Goal: Find contact information: Find contact information

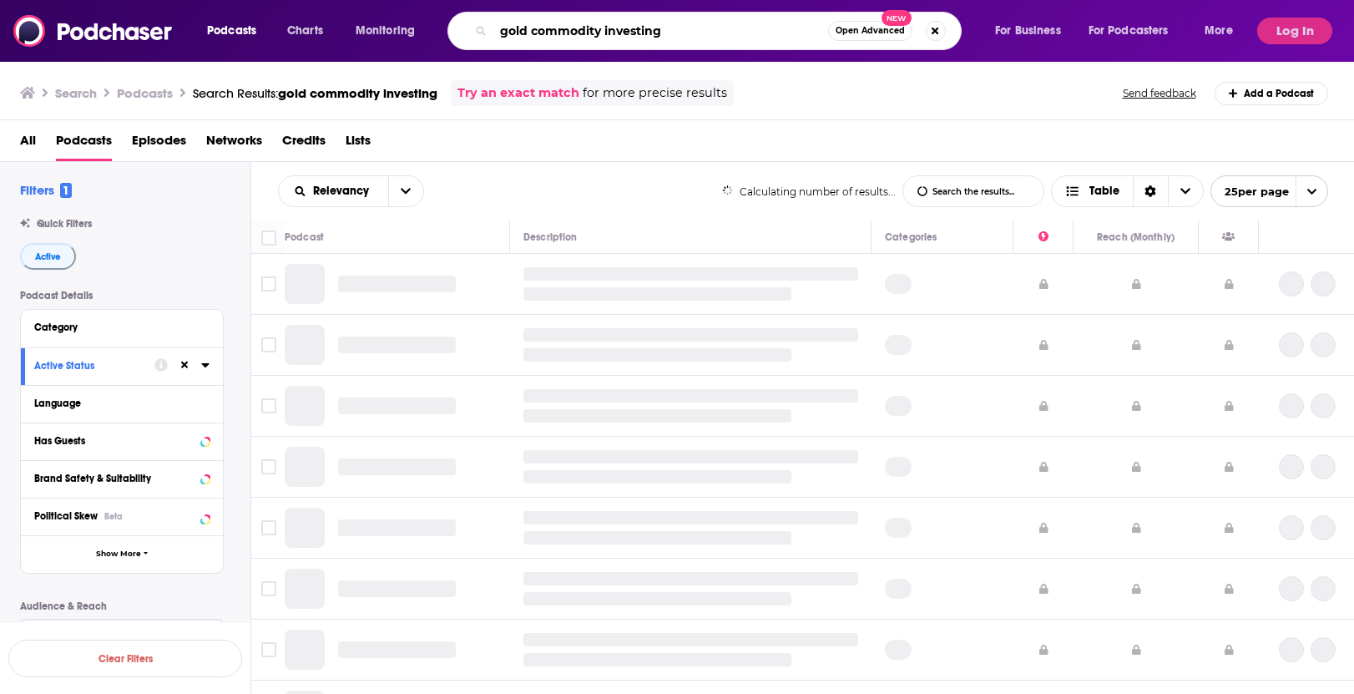
click at [564, 37] on input "gold commodity investing" at bounding box center [660, 31] width 335 height 27
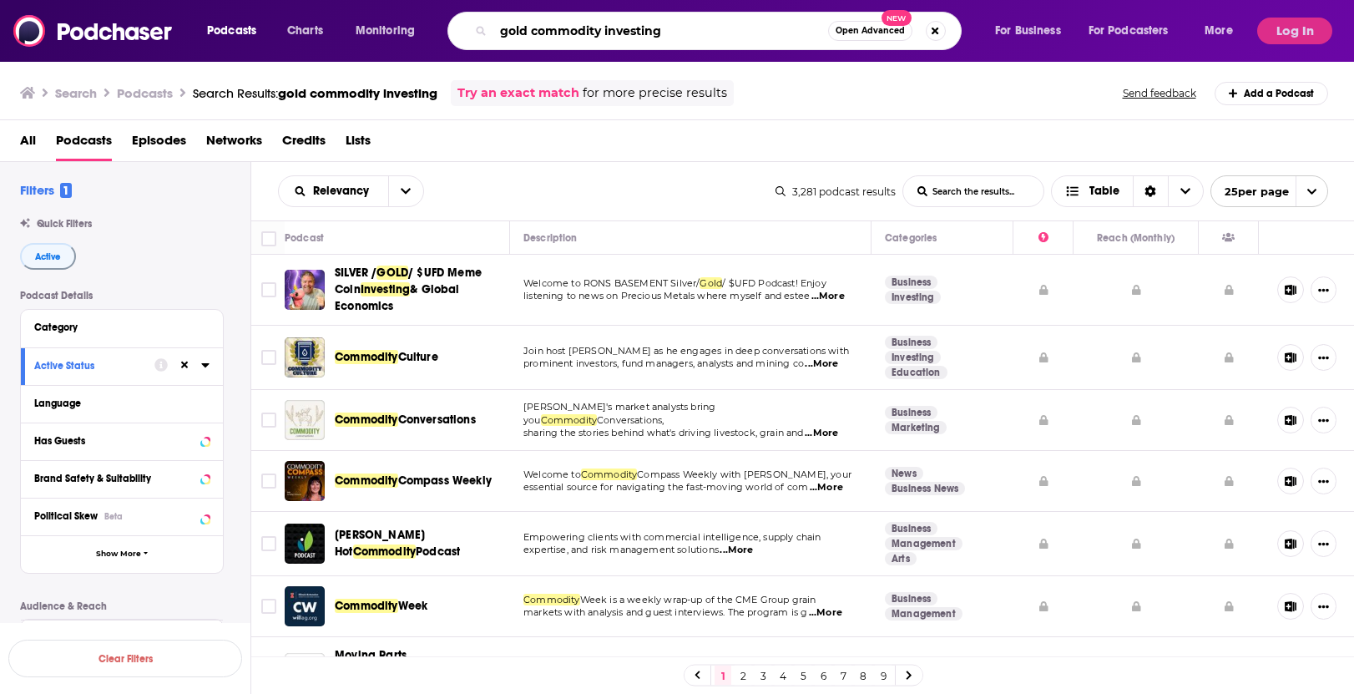
drag, startPoint x: 693, startPoint y: 31, endPoint x: 459, endPoint y: 11, distance: 234.6
click at [459, 12] on div "Podcasts Charts Monitoring gold commodity investing Open Advanced New For Busin…" at bounding box center [722, 31] width 1054 height 38
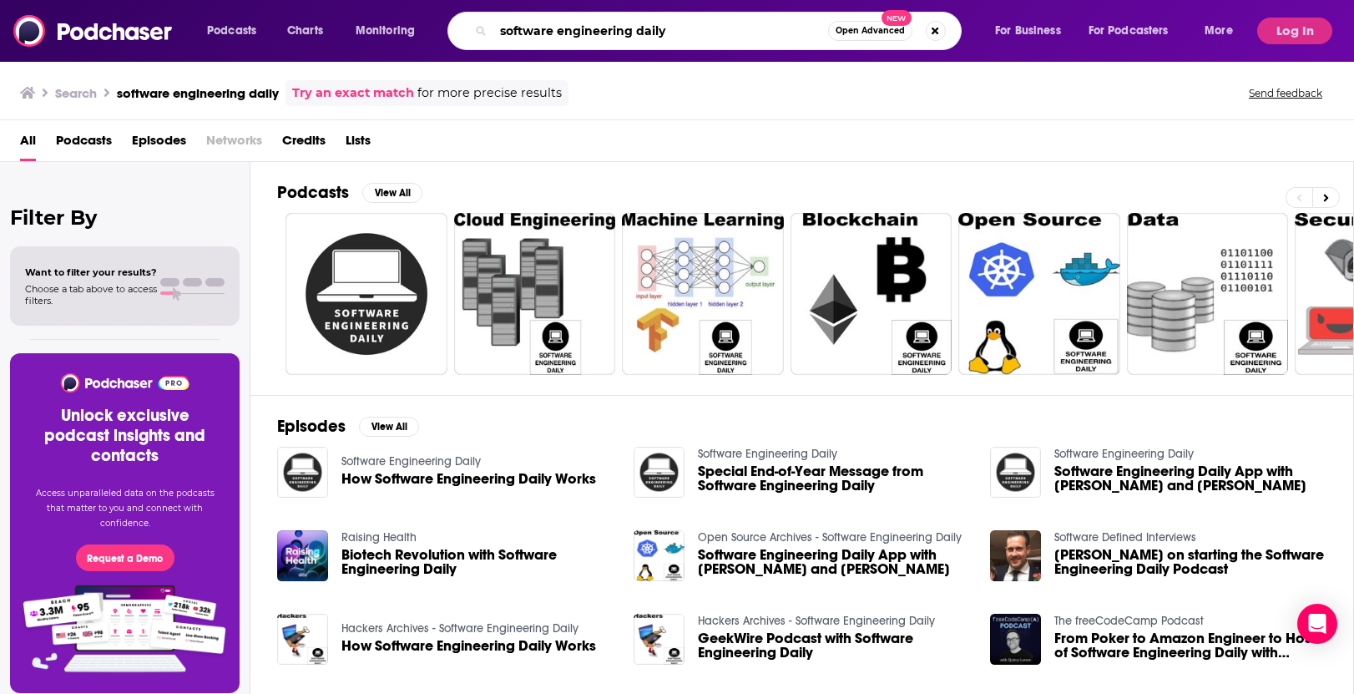
click at [683, 28] on input "software engineering daily" at bounding box center [660, 31] width 335 height 27
drag, startPoint x: 683, startPoint y: 28, endPoint x: 453, endPoint y: -1, distance: 231.5
click at [453, 0] on html "Podcasts Charts Monitoring software engineering daily Open Advanced New For Bus…" at bounding box center [677, 347] width 1354 height 694
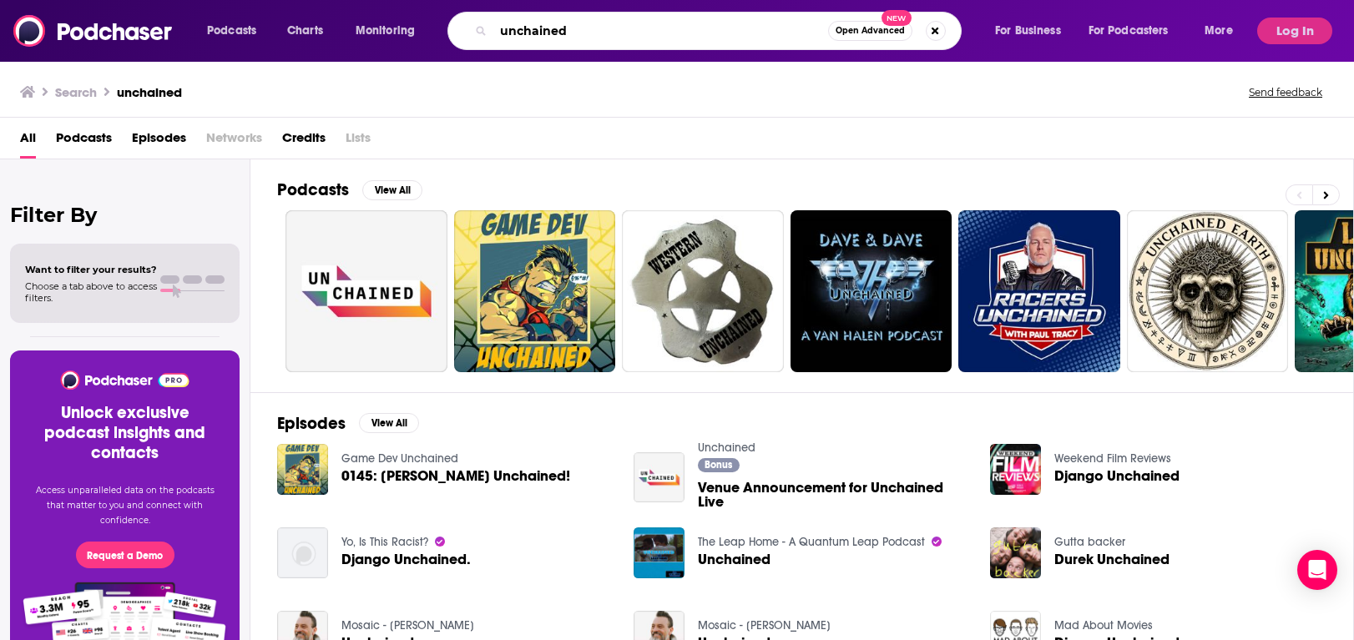
drag, startPoint x: 582, startPoint y: 36, endPoint x: 443, endPoint y: 15, distance: 141.0
click at [443, 16] on div "Podcasts Charts Monitoring unchained Open Advanced New For Business For Podcast…" at bounding box center [722, 31] width 1054 height 38
paste input "Michael Rosenthal"
type input "Michael Rosenthal"
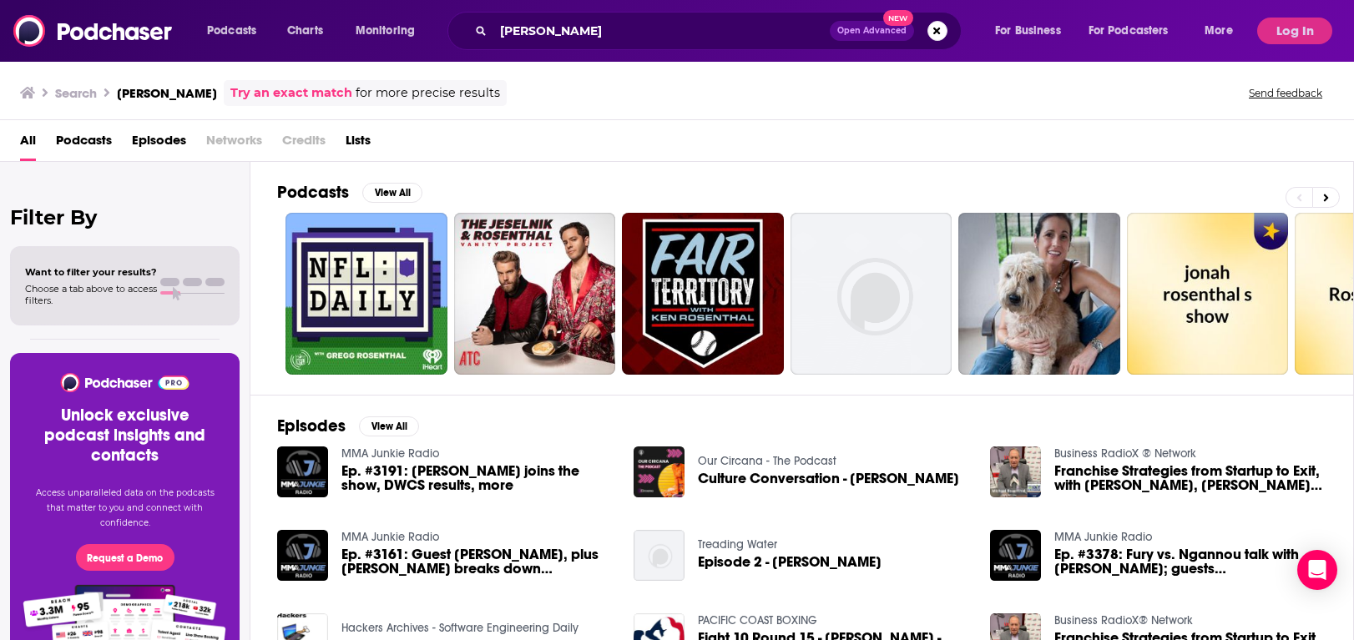
click at [84, 144] on span "Podcasts" at bounding box center [84, 144] width 56 height 34
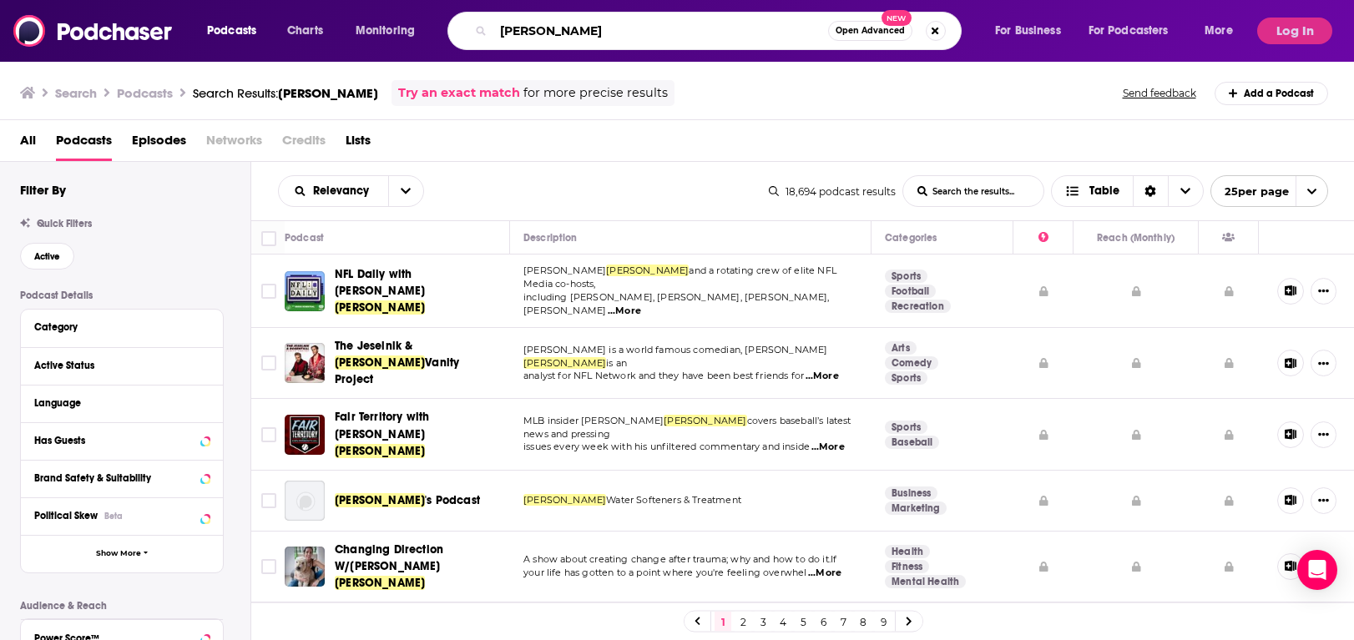
drag, startPoint x: 601, startPoint y: 31, endPoint x: 417, endPoint y: -5, distance: 187.2
click at [417, 0] on html "Podcasts Charts Monitoring Michael Rosenthal Open Advanced New For Business For…" at bounding box center [677, 320] width 1354 height 640
click at [58, 87] on h3 "Search" at bounding box center [76, 93] width 42 height 16
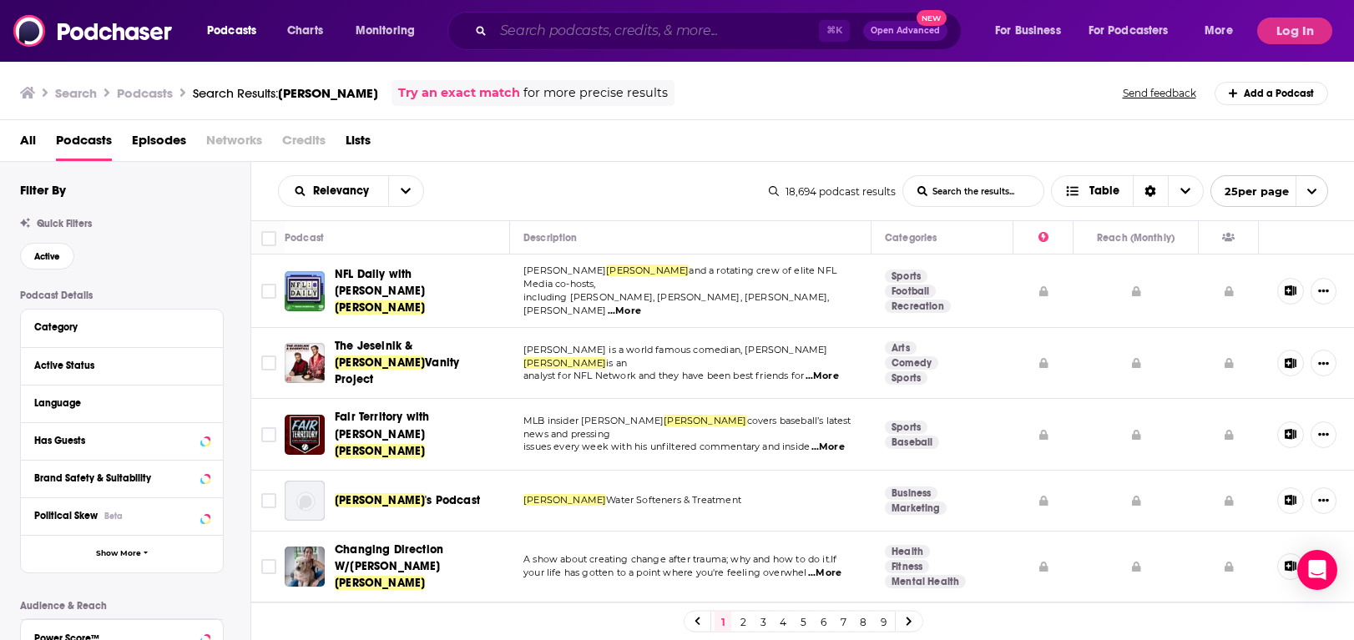
click at [564, 20] on input "Search podcasts, credits, & more..." at bounding box center [656, 31] width 326 height 27
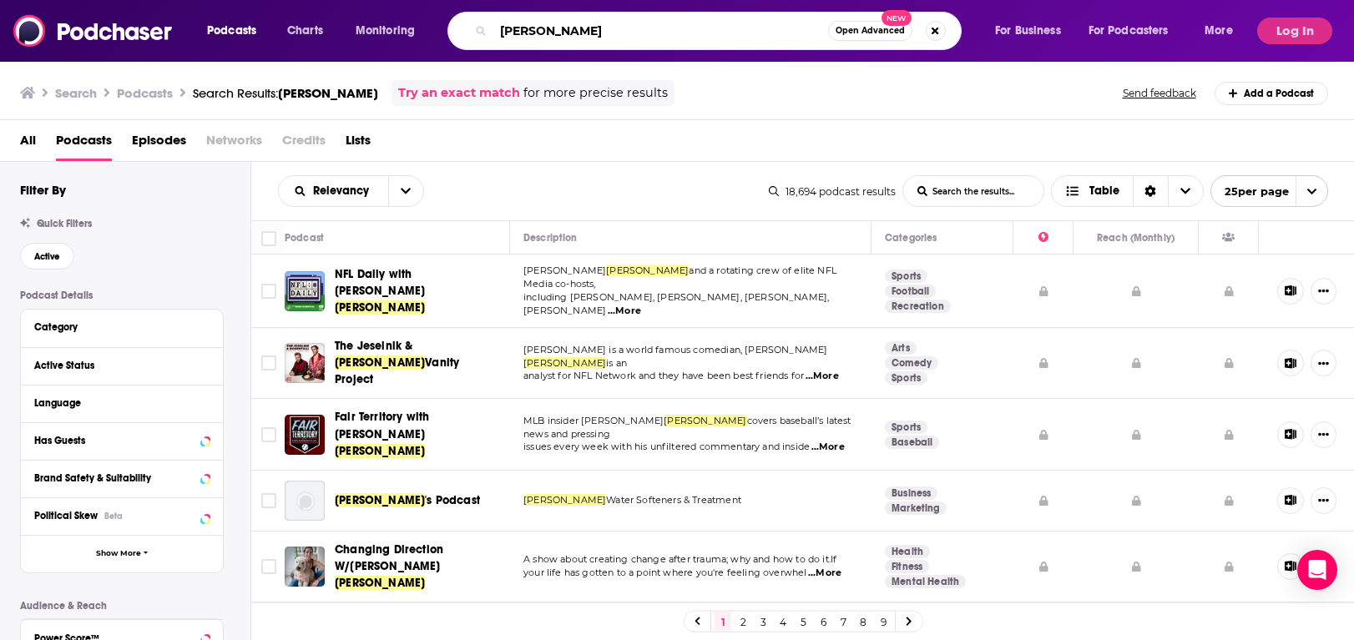
type input "Jeff Rosenthal"
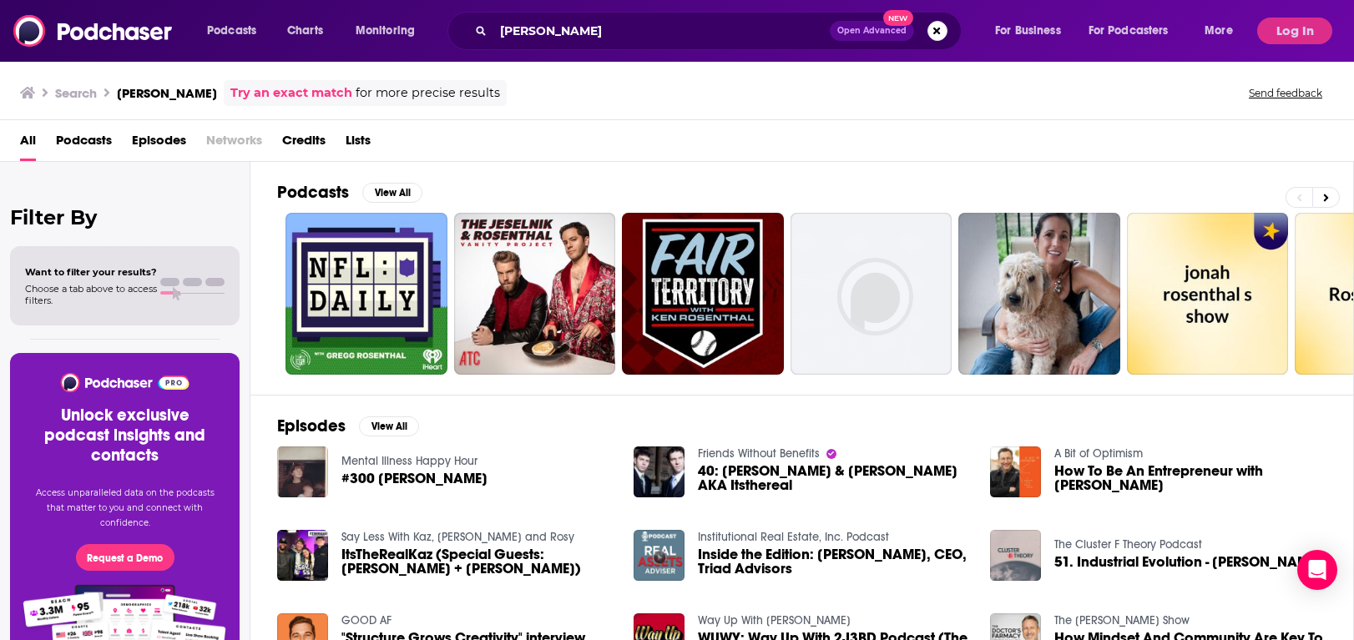
click at [900, 33] on span "Open Advanced" at bounding box center [871, 31] width 69 height 8
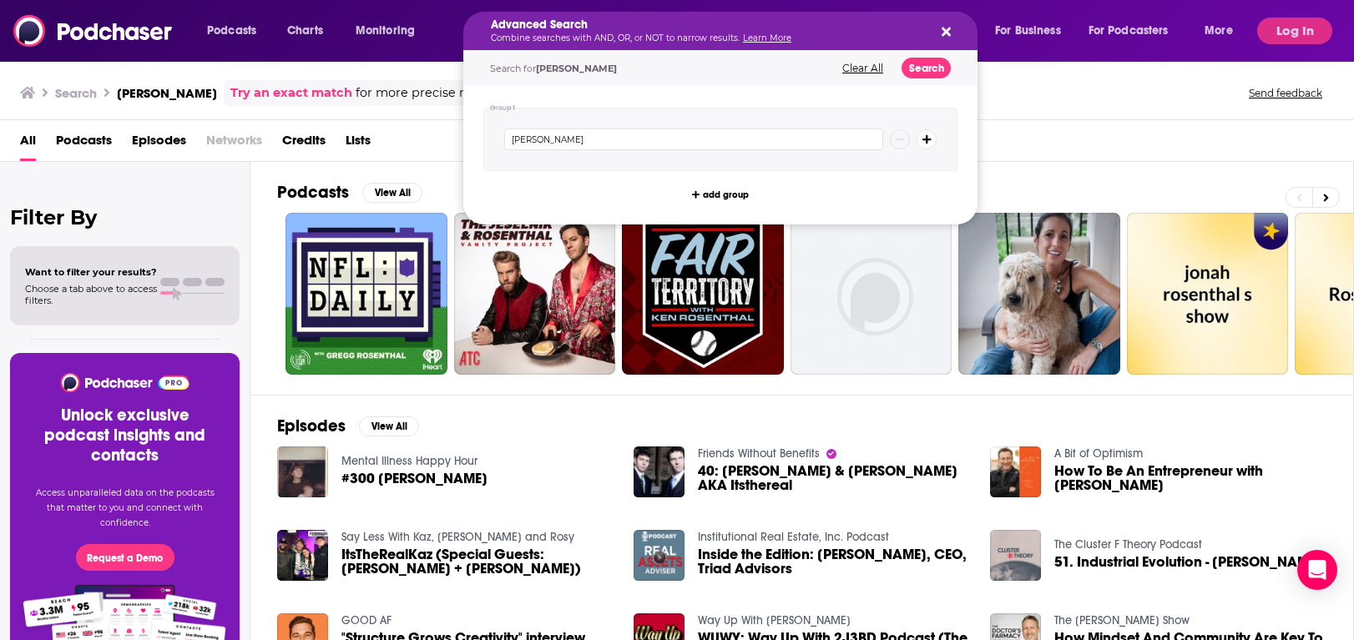
click at [948, 35] on icon "Search podcasts, credits, & more..." at bounding box center [946, 32] width 9 height 9
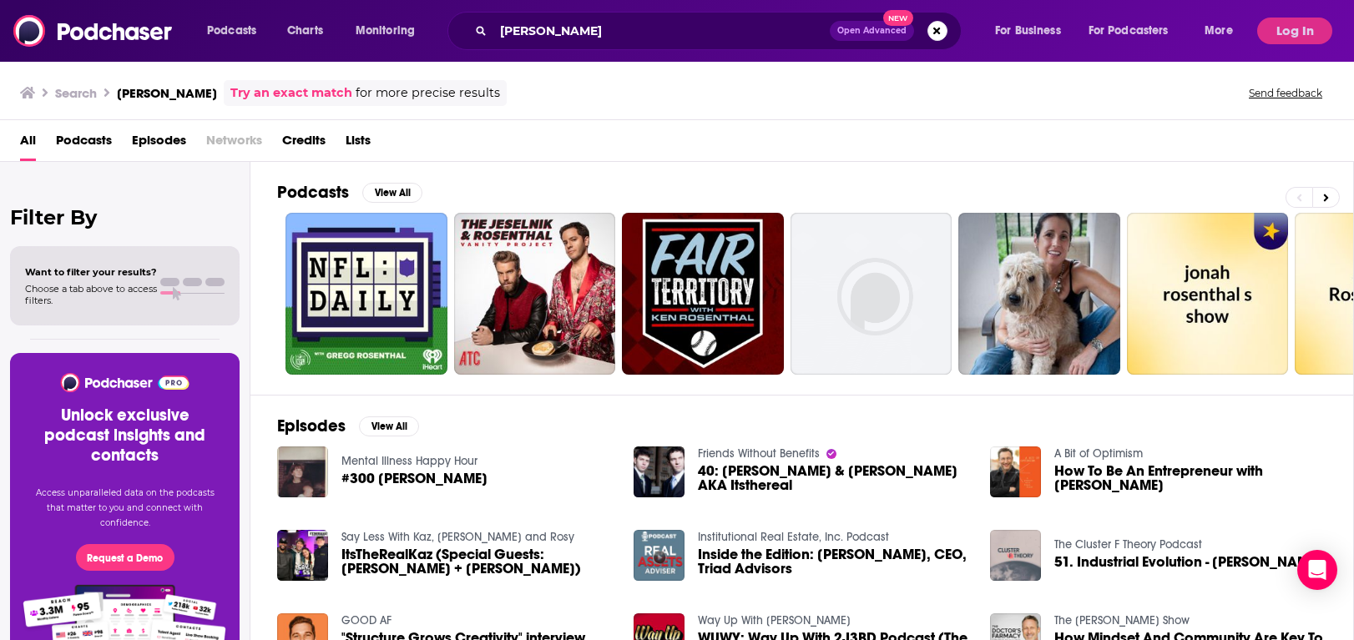
click at [76, 141] on span "Podcasts" at bounding box center [84, 144] width 56 height 34
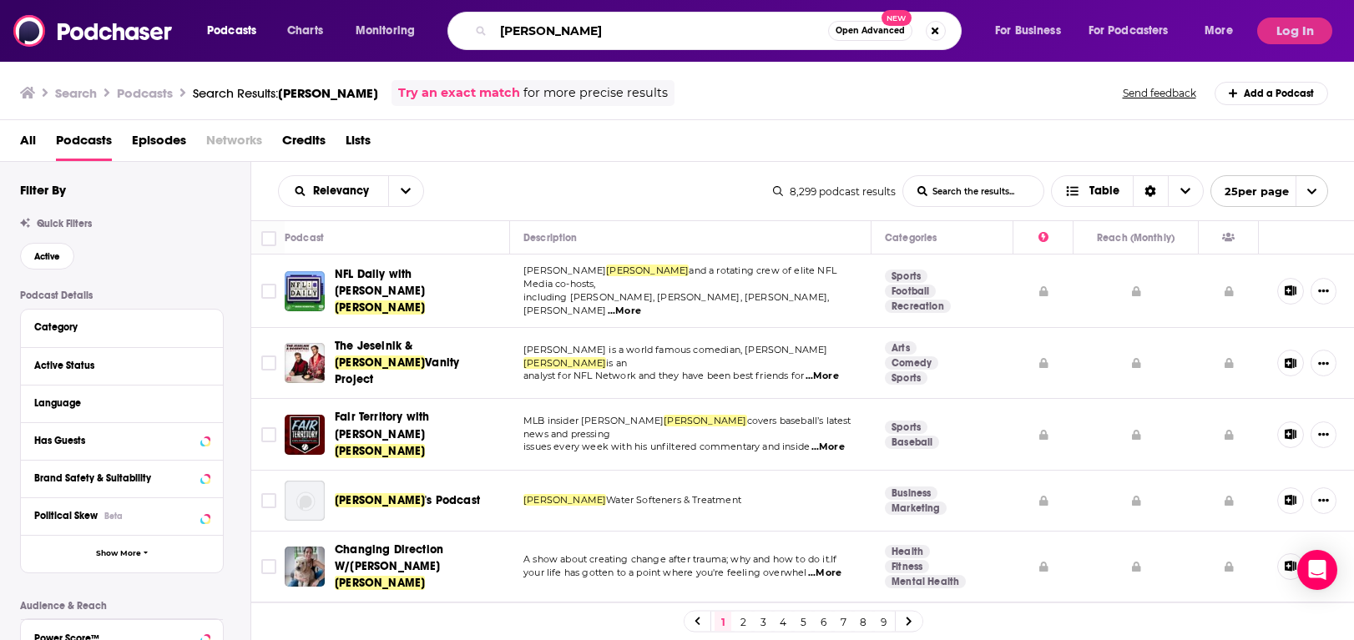
drag, startPoint x: 610, startPoint y: 34, endPoint x: 414, endPoint y: 11, distance: 197.6
click at [414, 12] on div "Podcasts Charts Monitoring Jeff Rosenthal Open Advanced New For Business For Po…" at bounding box center [722, 31] width 1054 height 38
type input "Unchained"
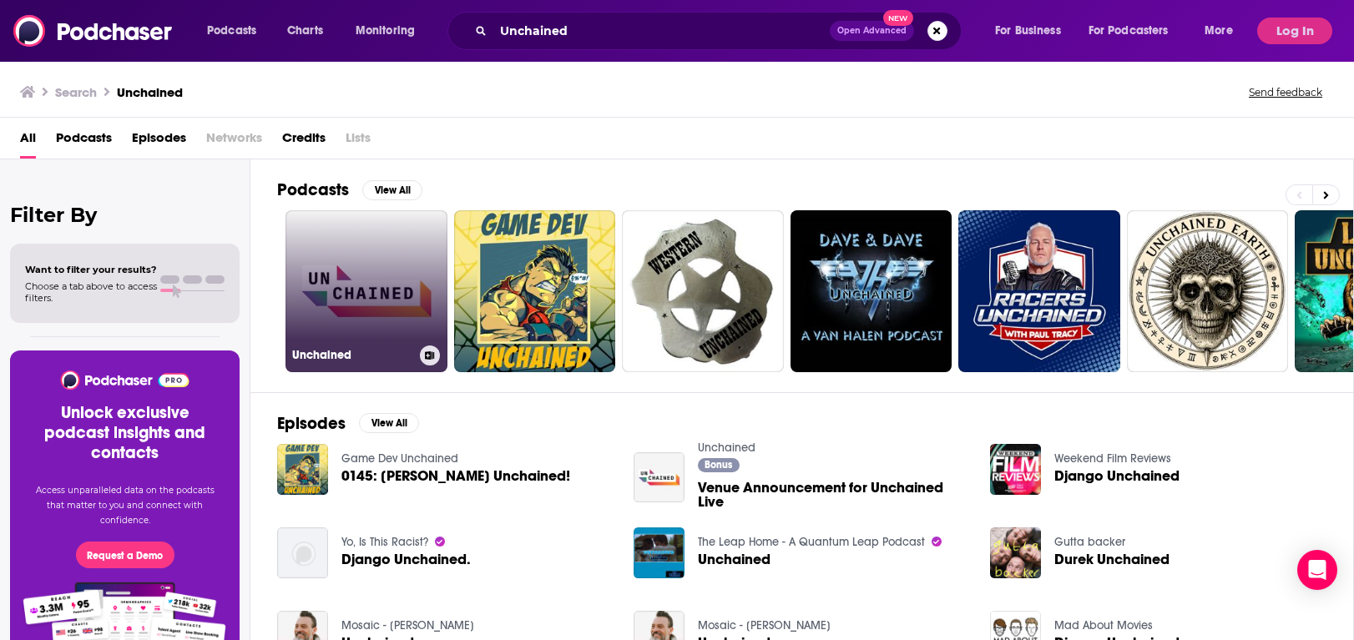
click at [387, 250] on link "Unchained" at bounding box center [367, 291] width 162 height 162
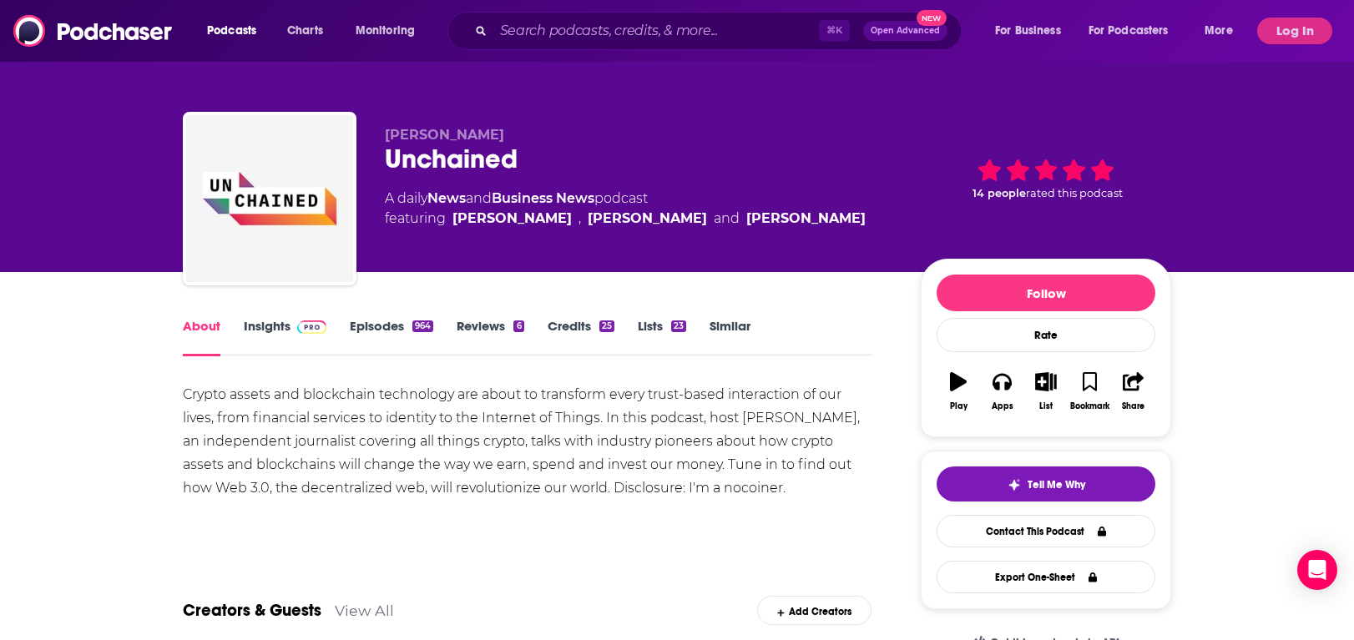
click at [276, 327] on link "Insights" at bounding box center [285, 337] width 83 height 38
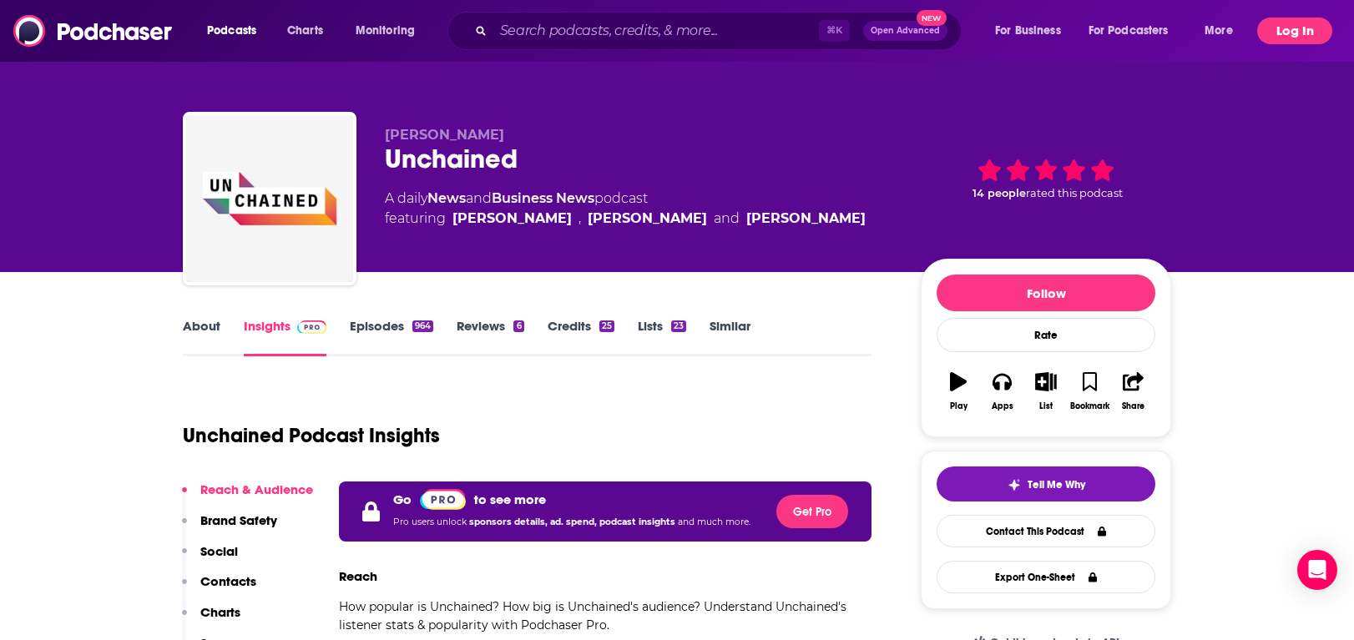
click at [1274, 26] on button "Log In" at bounding box center [1294, 31] width 75 height 27
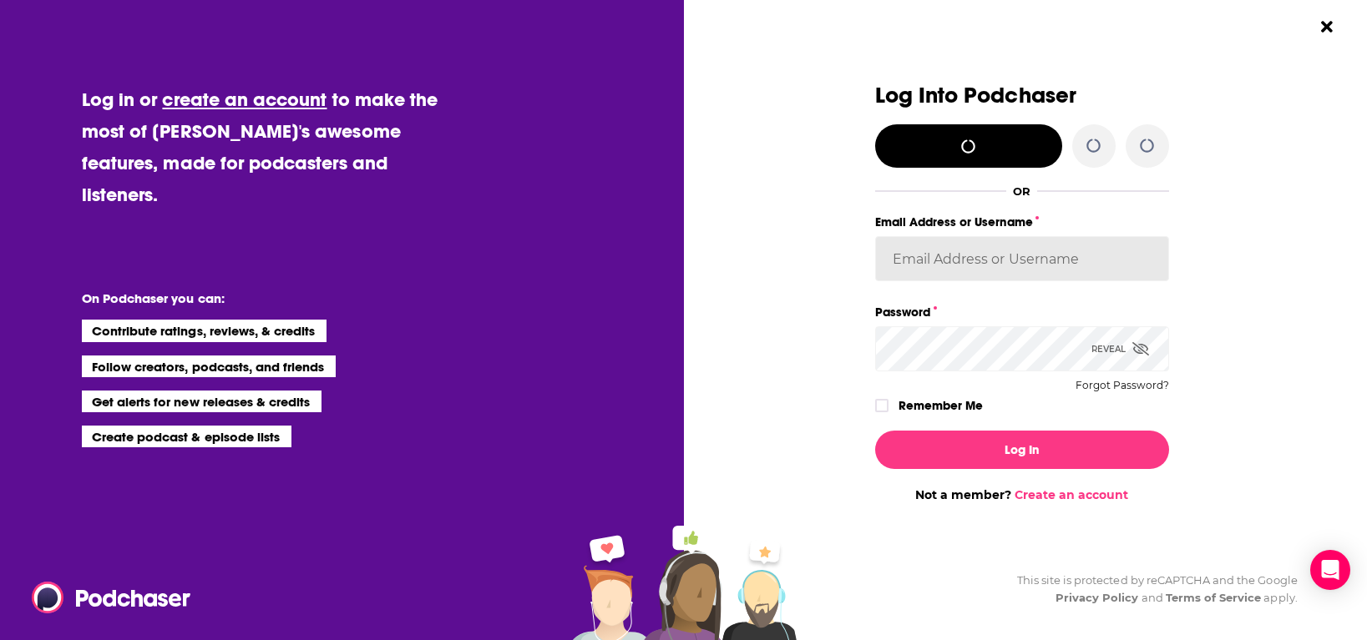
type input "ronnie@vewpr.com"
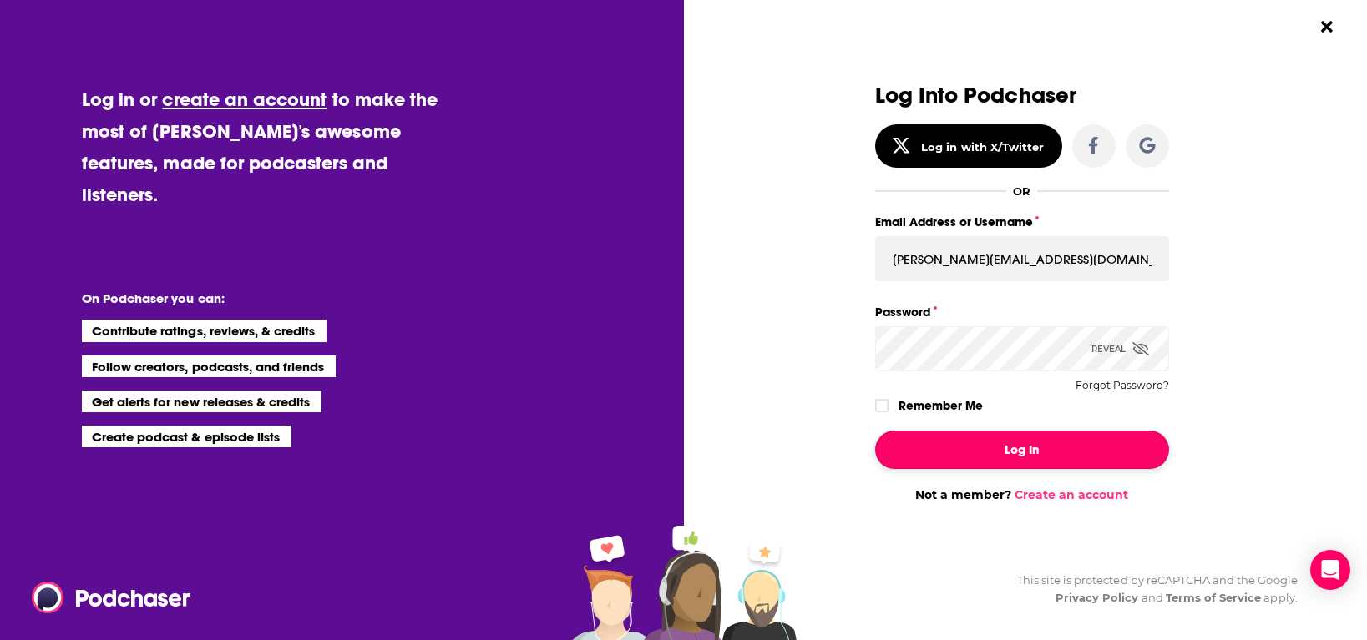
click at [985, 432] on button "Log In" at bounding box center [1022, 450] width 294 height 38
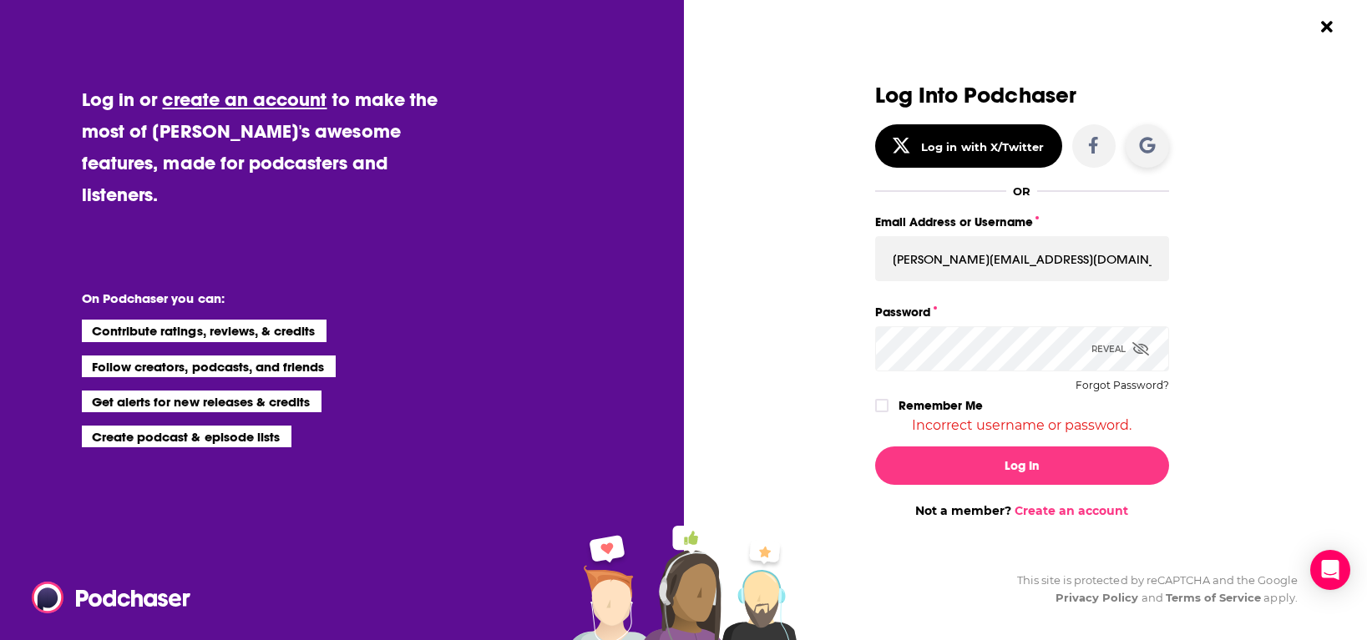
click at [1143, 144] on icon "Dialog" at bounding box center [1147, 145] width 17 height 17
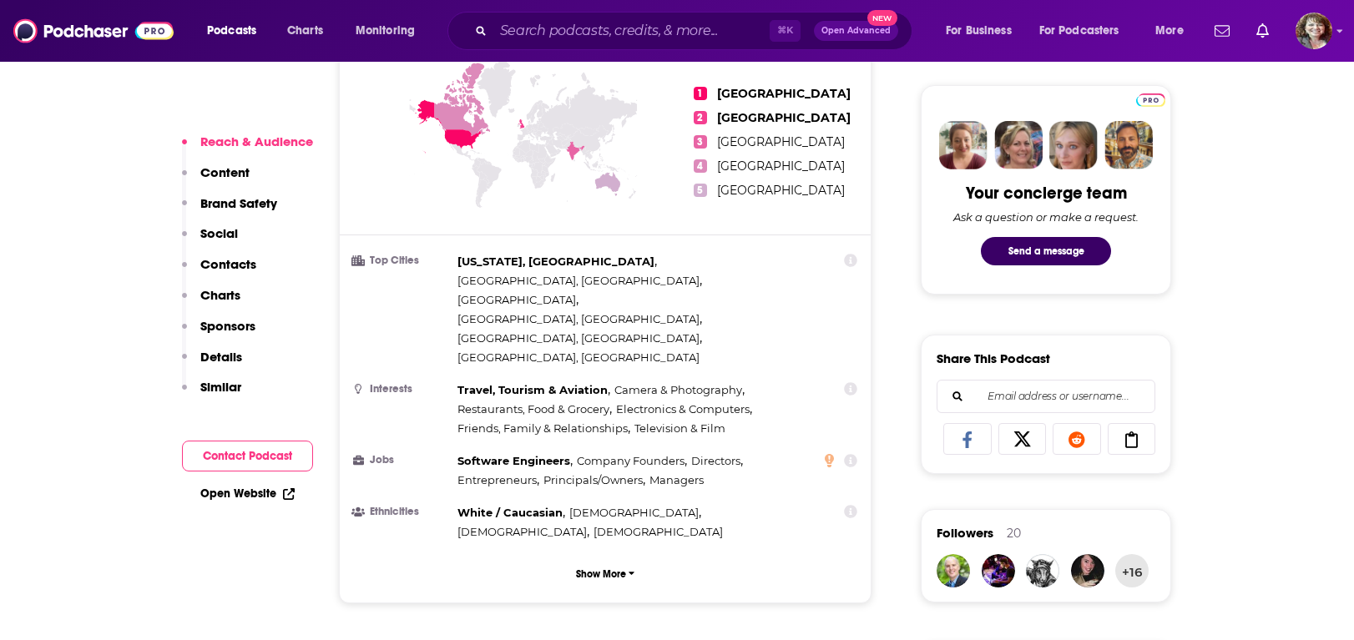
click at [272, 453] on button "Contact Podcast" at bounding box center [247, 456] width 131 height 31
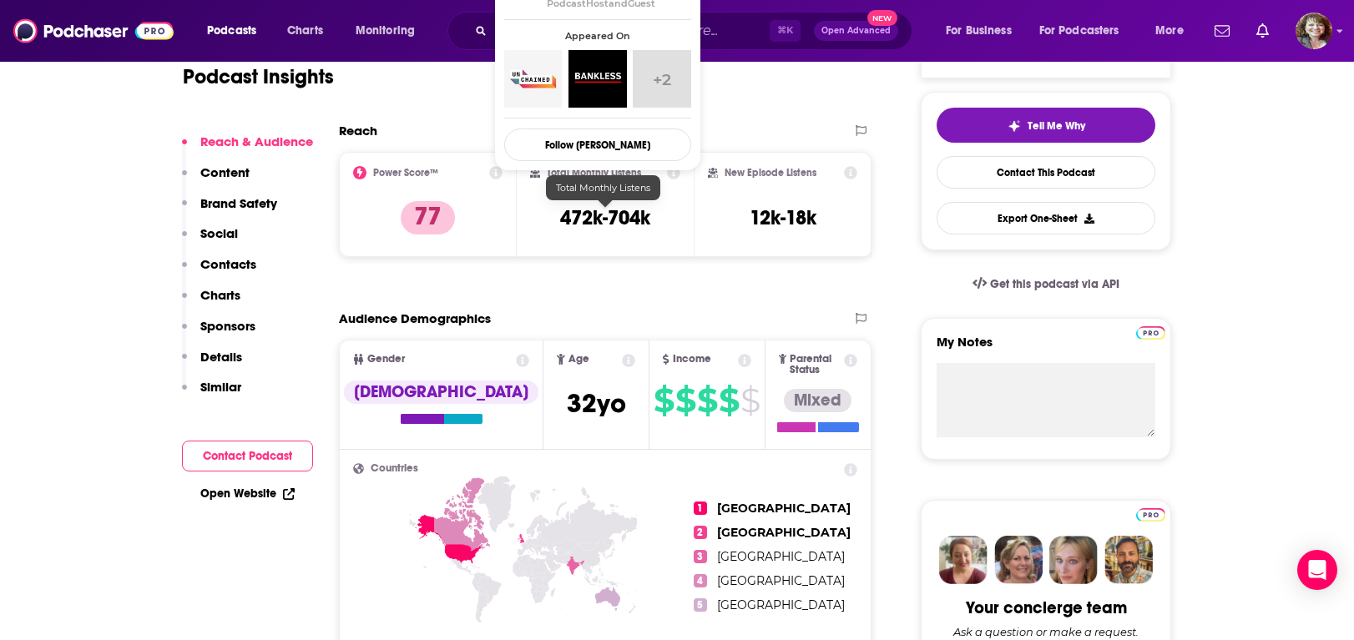
scroll to position [576, 0]
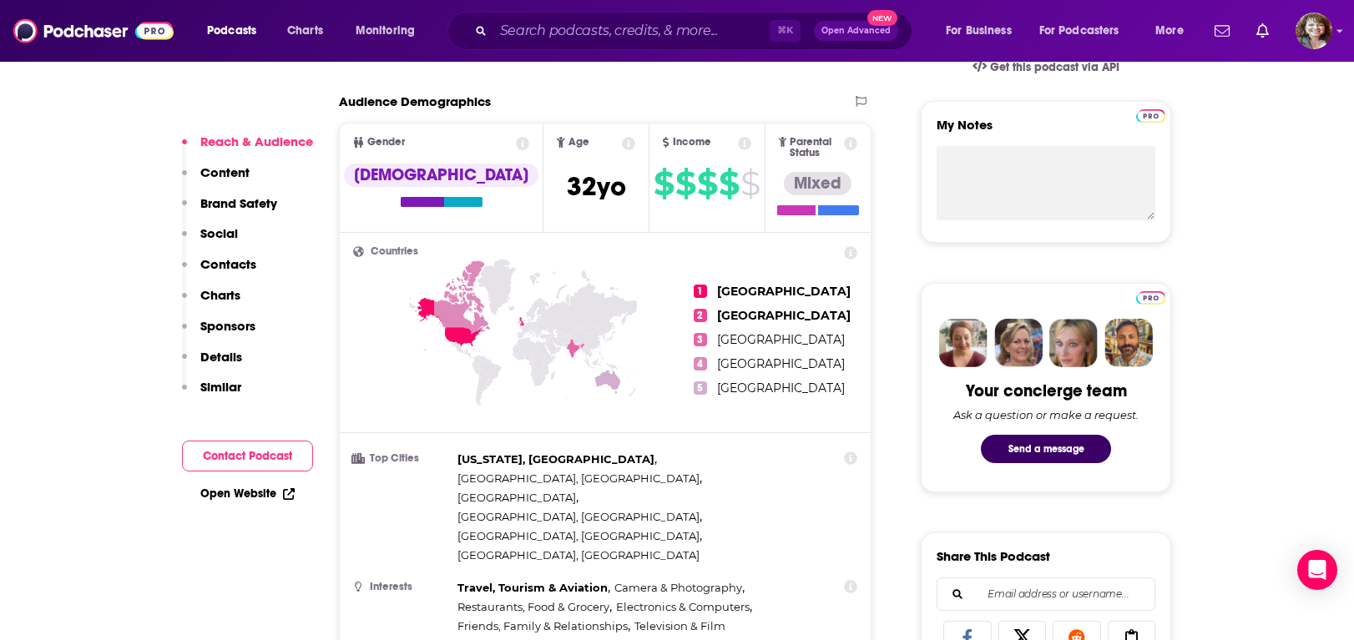
click at [265, 444] on button "Contact Podcast" at bounding box center [247, 456] width 131 height 31
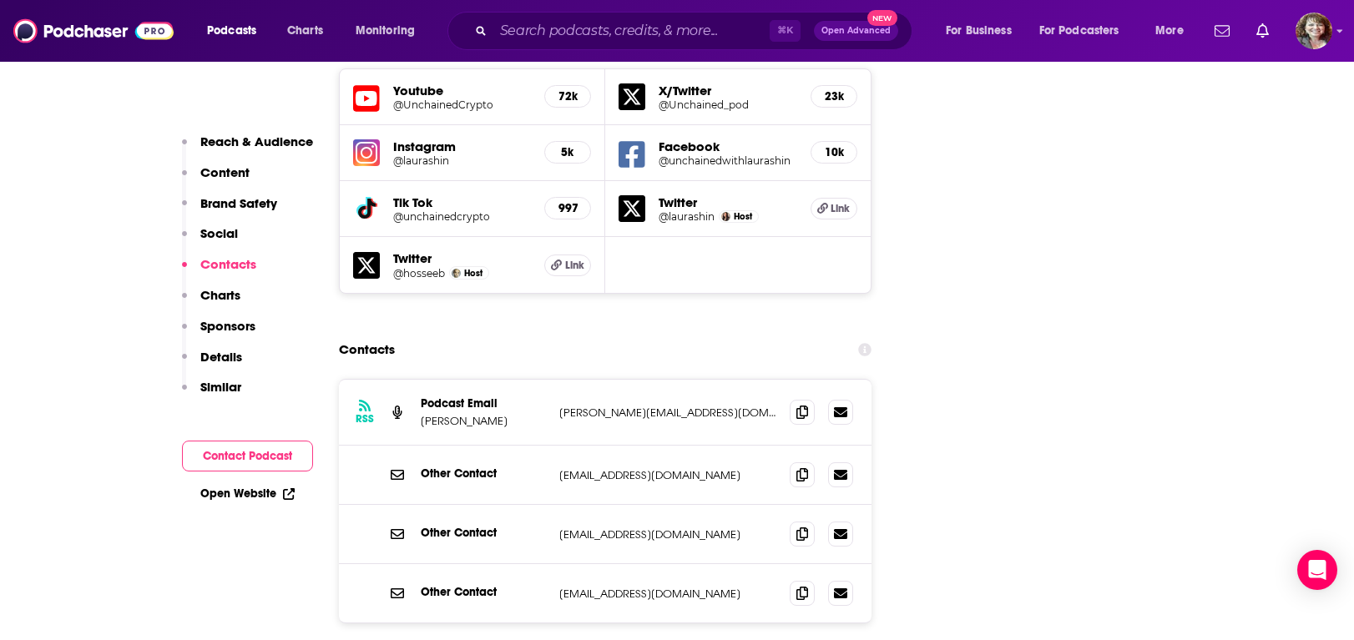
scroll to position [2005, 0]
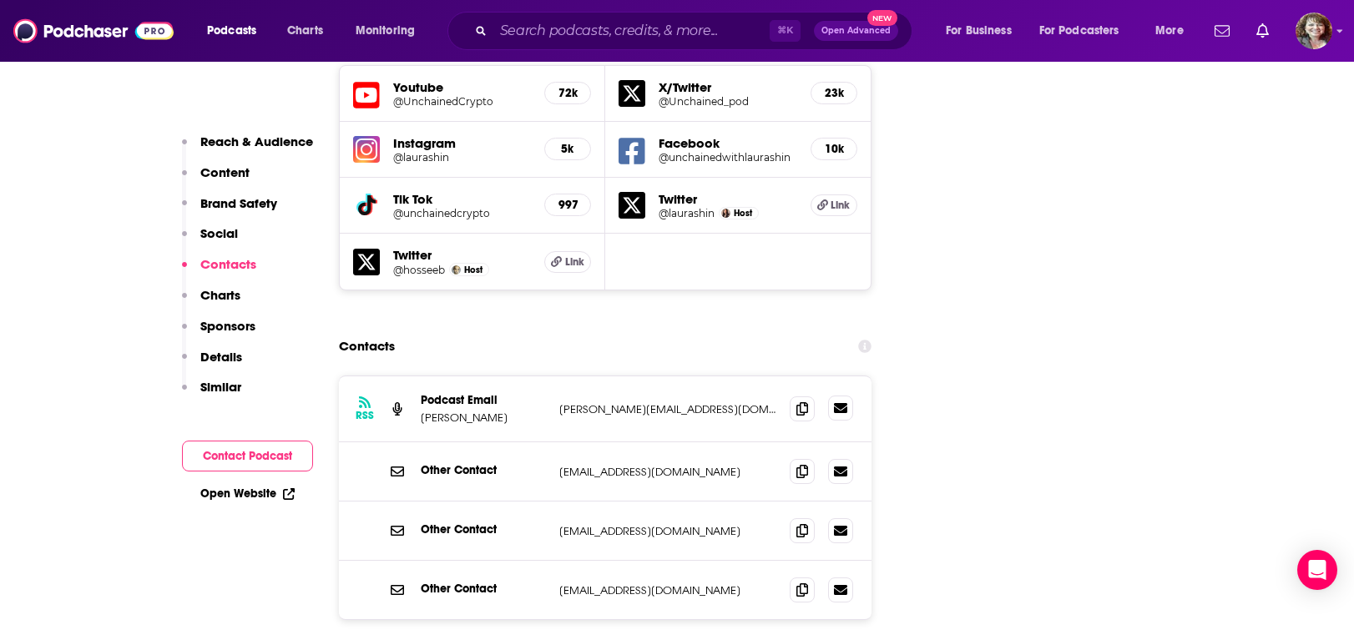
click at [843, 403] on icon at bounding box center [840, 408] width 13 height 10
click at [842, 403] on icon at bounding box center [840, 408] width 13 height 10
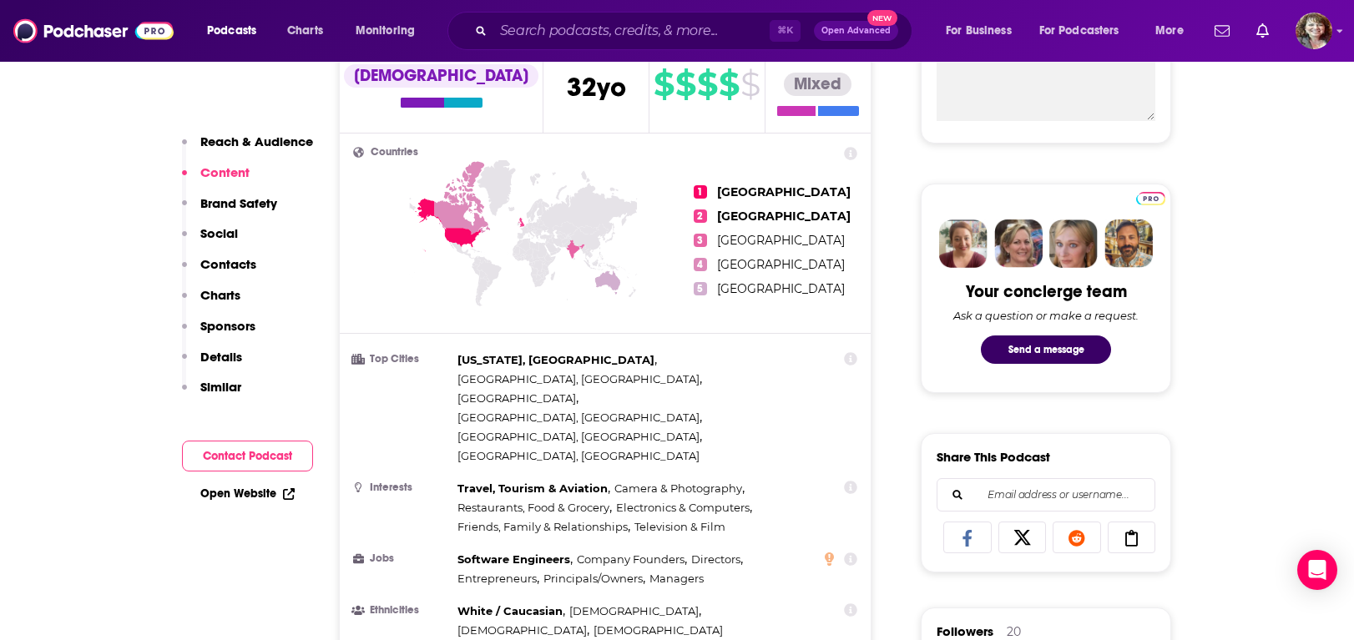
scroll to position [558, 0]
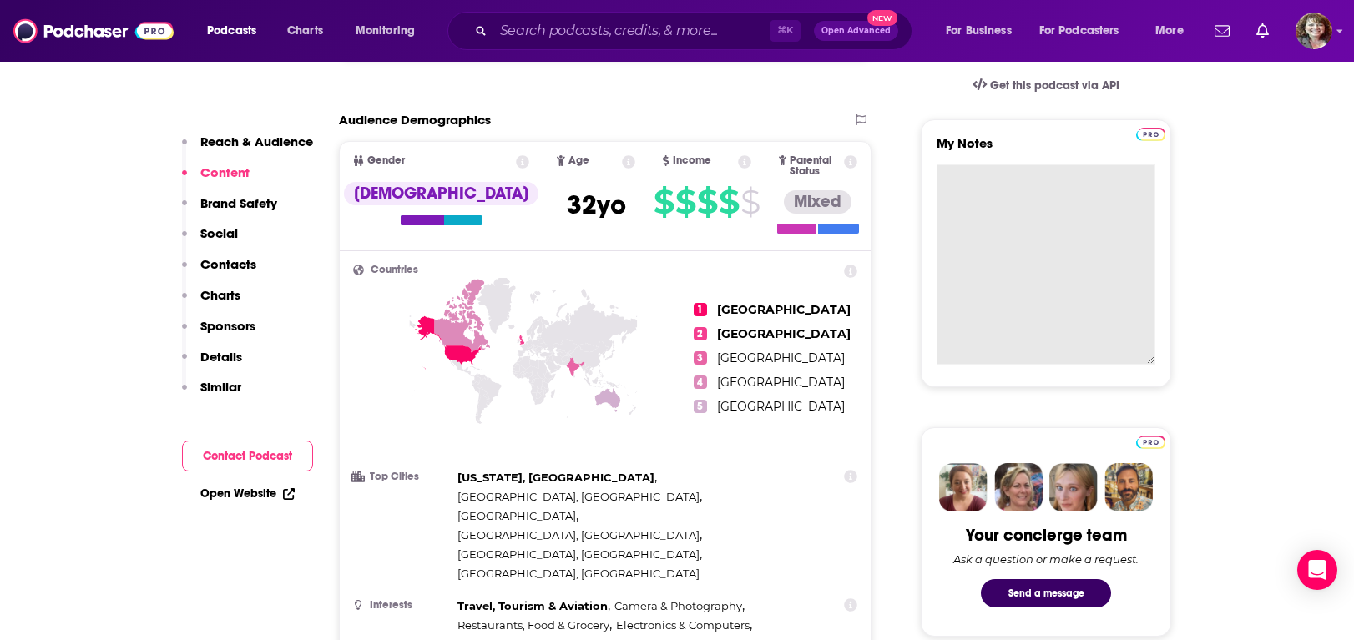
click at [979, 199] on textarea "My Notes" at bounding box center [1046, 264] width 219 height 200
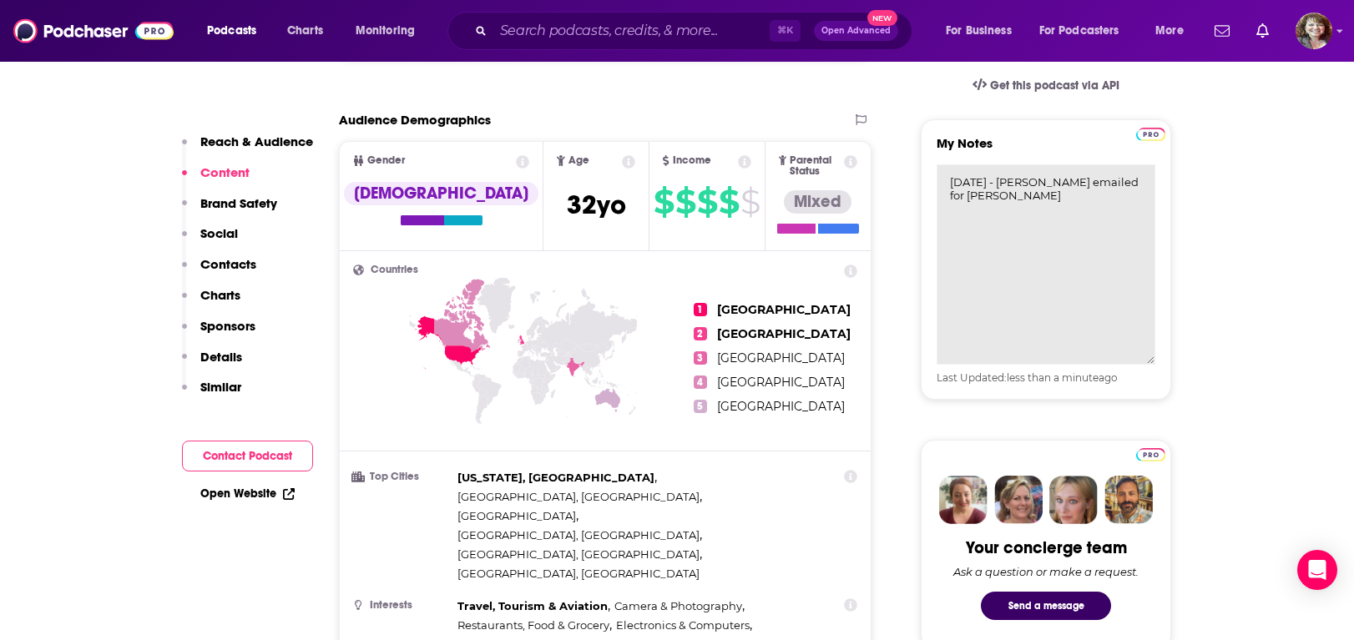
click at [976, 197] on textarea "10/10/25 - Michelle emailed for Alan Konvesky" at bounding box center [1046, 264] width 219 height 200
click at [972, 200] on textarea "10/10/25 - Michelle emailed for Alan Konvesky" at bounding box center [1046, 264] width 219 height 200
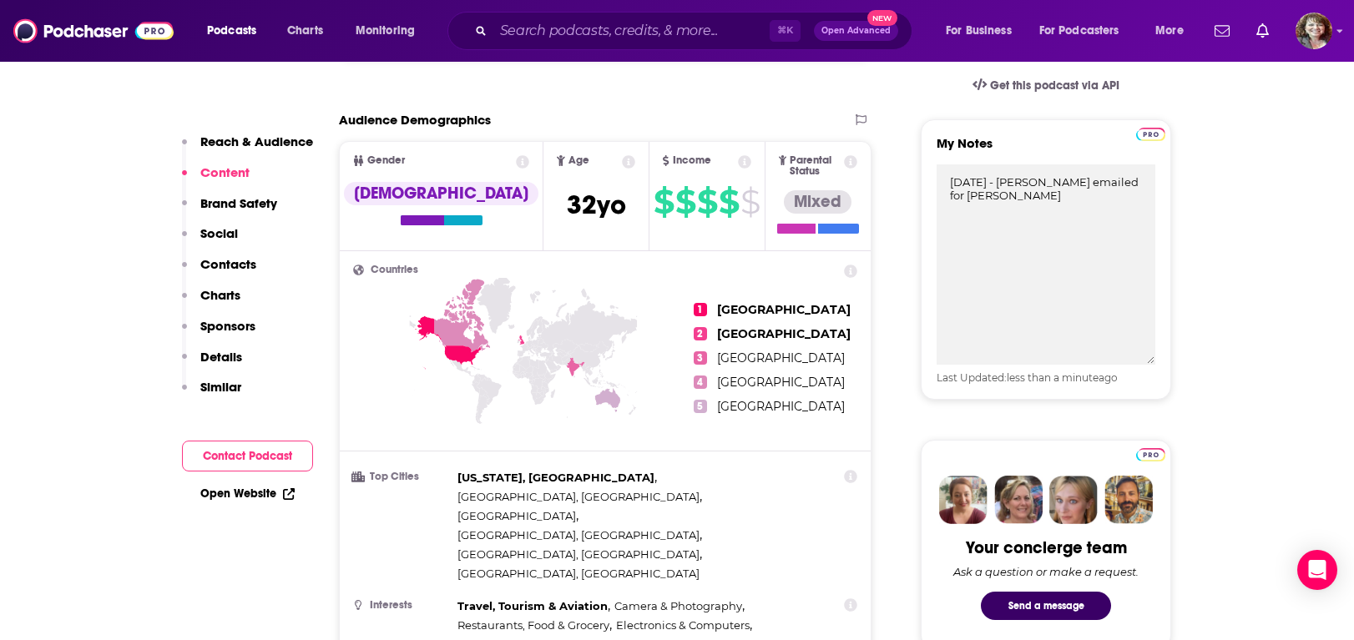
type textarea "10/10/25 - Michelle emailed for Alan Konevsky"
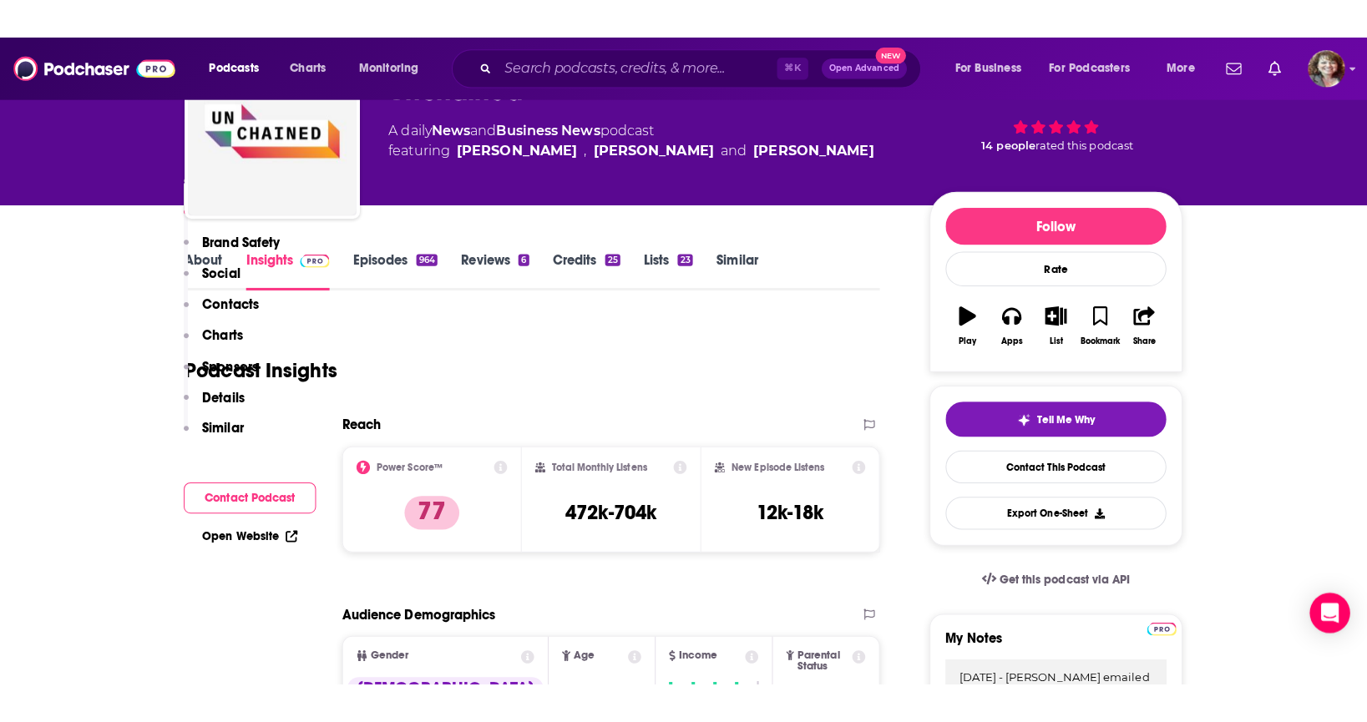
scroll to position [0, 0]
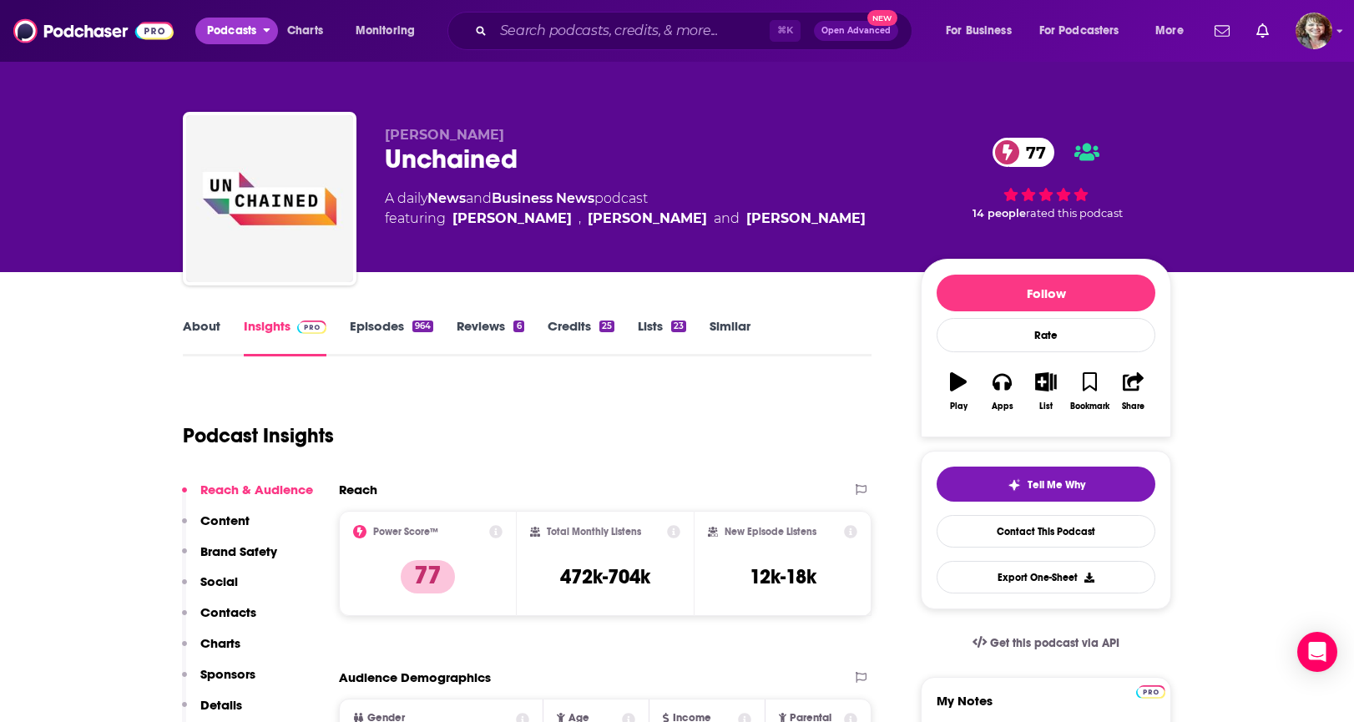
click at [230, 34] on span "Podcasts" at bounding box center [231, 30] width 49 height 23
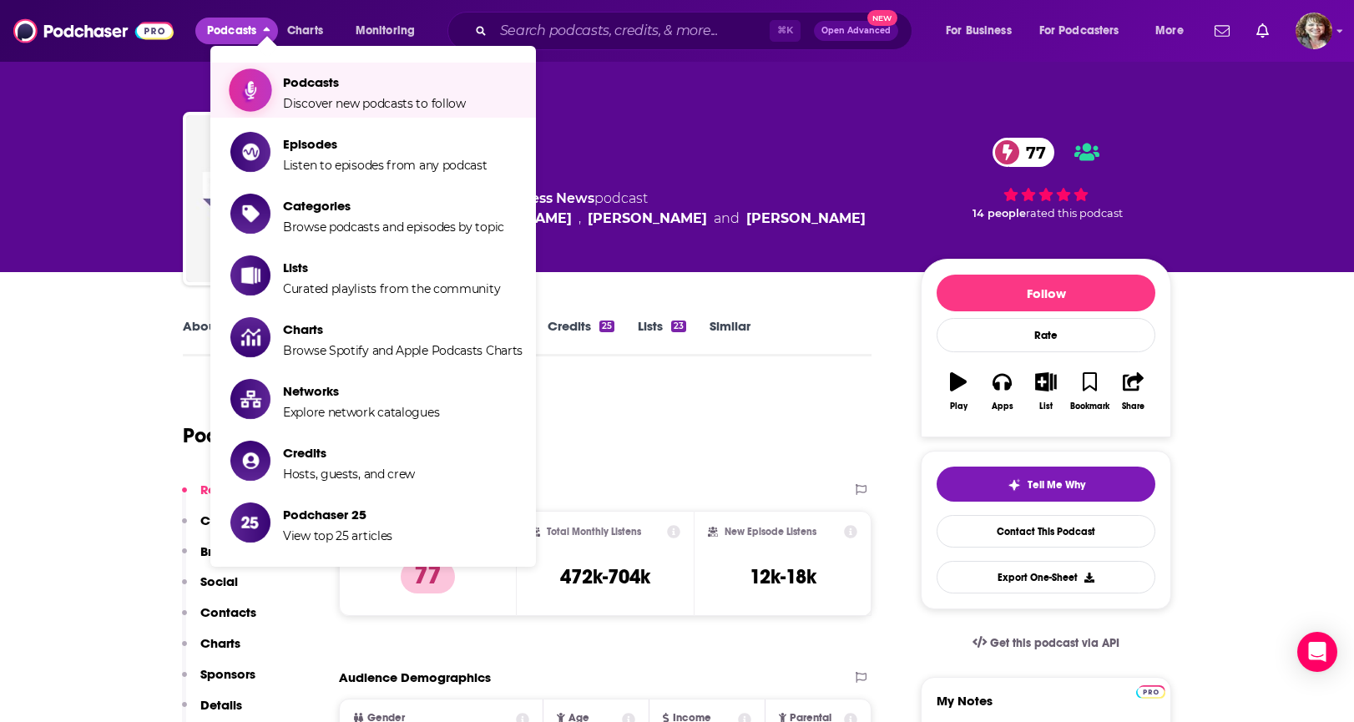
click at [300, 83] on span "Podcasts" at bounding box center [374, 82] width 183 height 16
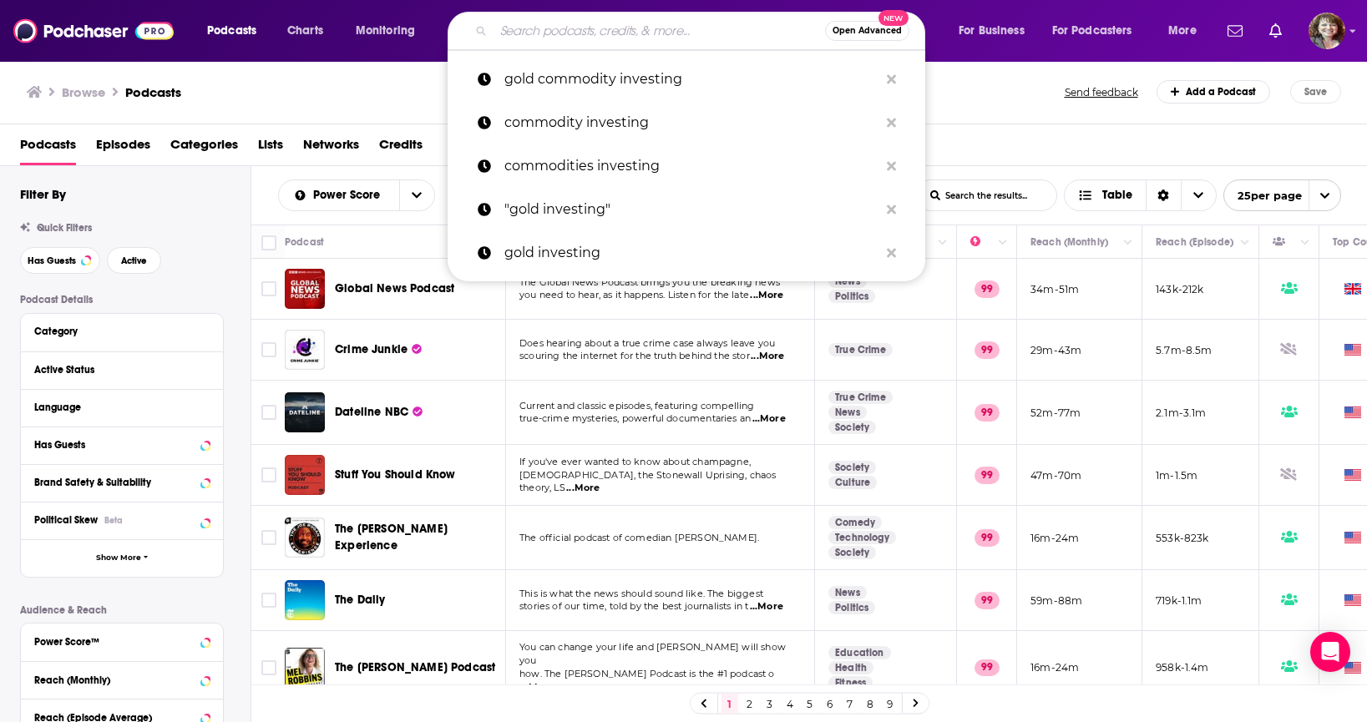
click at [559, 30] on input "Search podcasts, credits, & more..." at bounding box center [658, 31] width 331 height 27
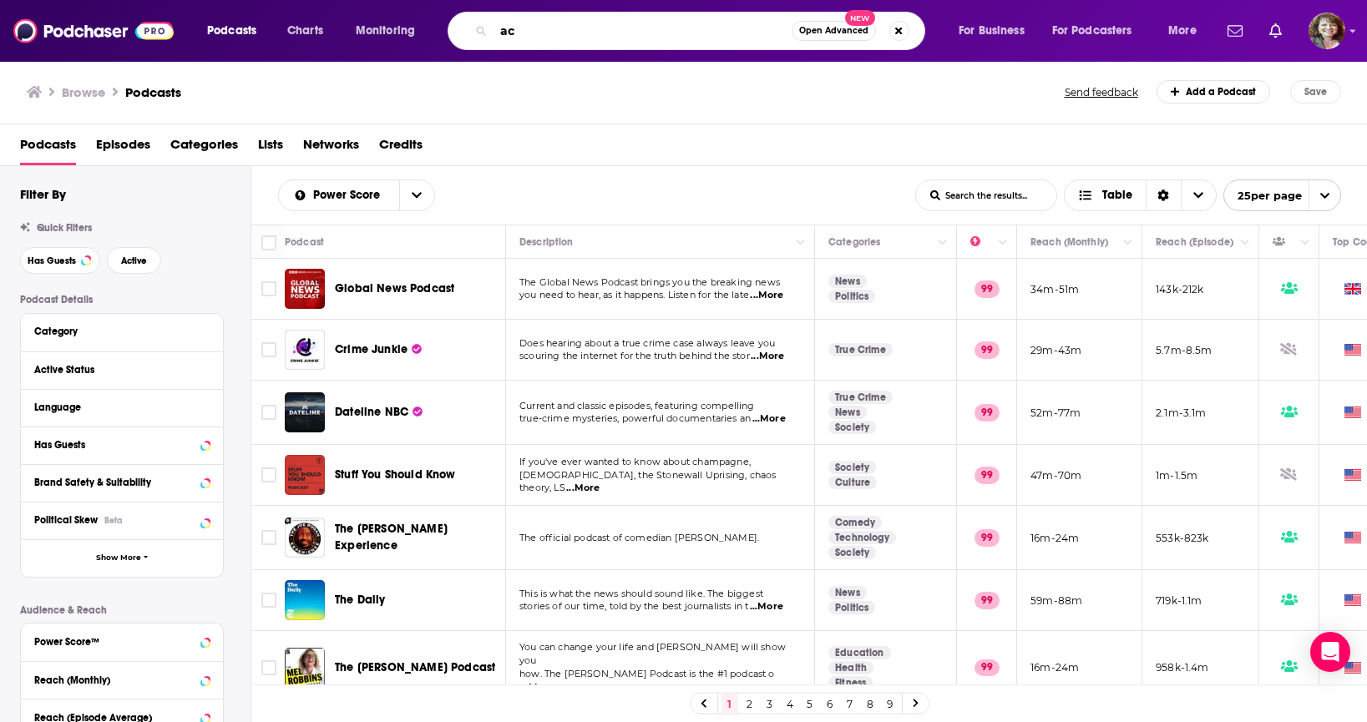
type input "a"
type input "crypto accounting"
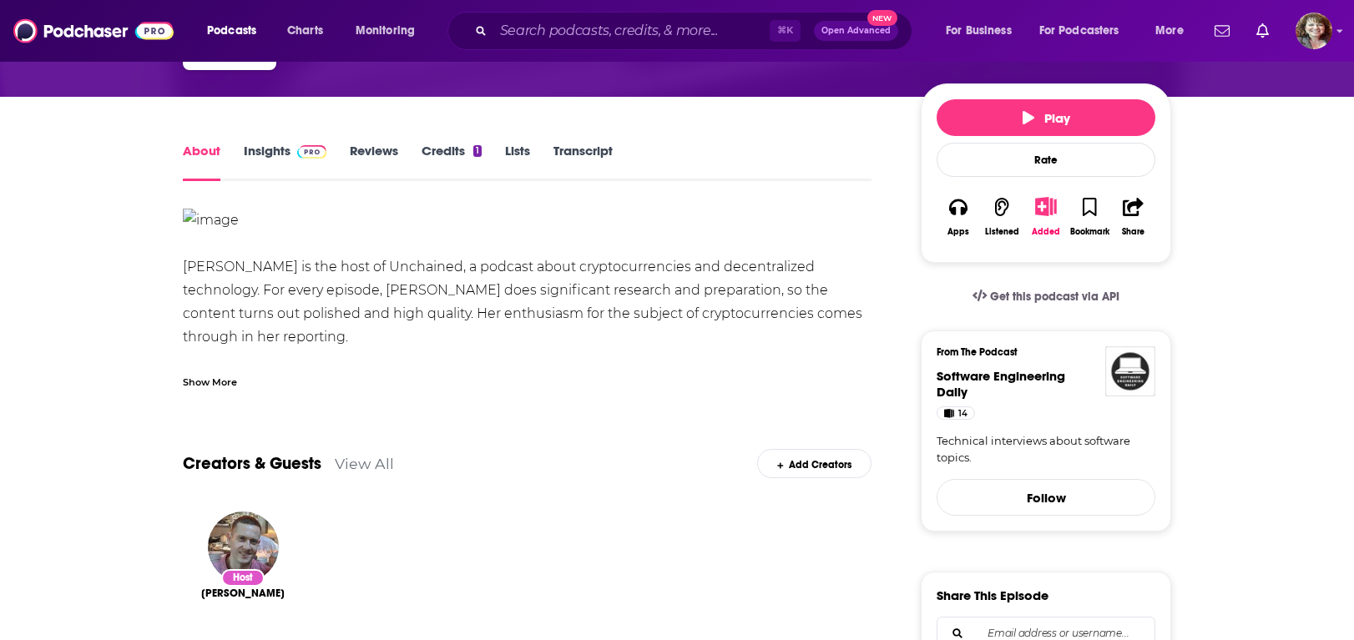
scroll to position [99, 0]
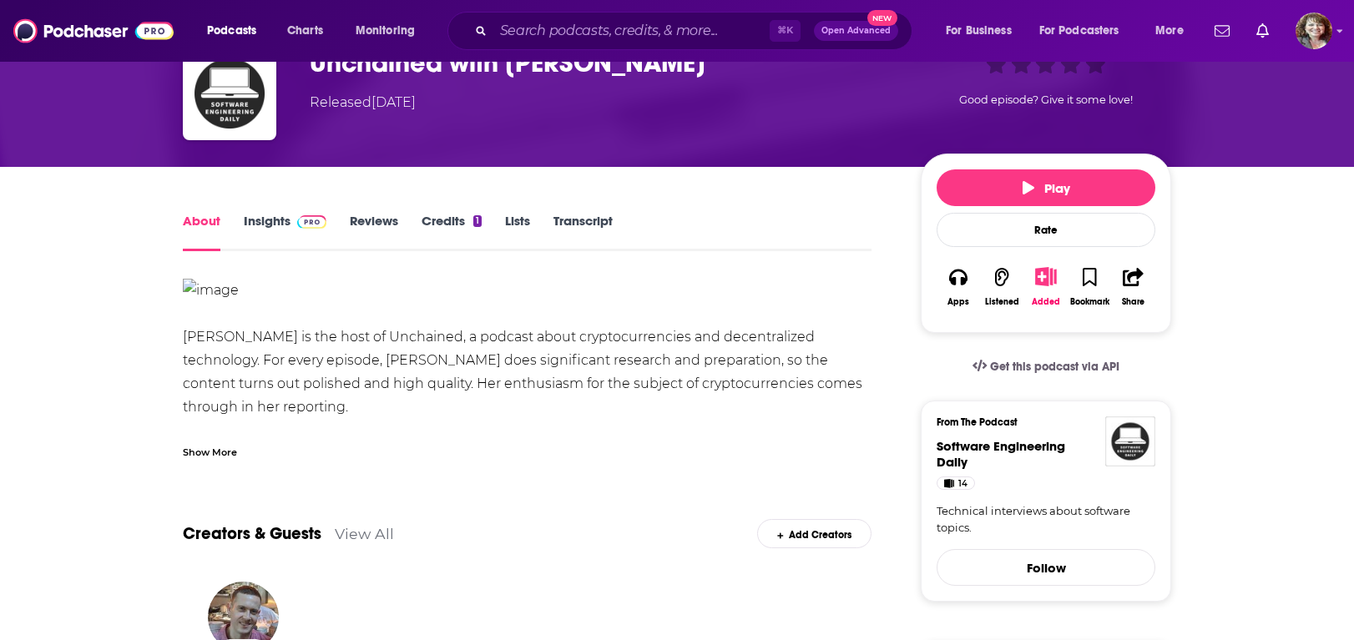
click at [283, 220] on link "Insights" at bounding box center [285, 232] width 83 height 38
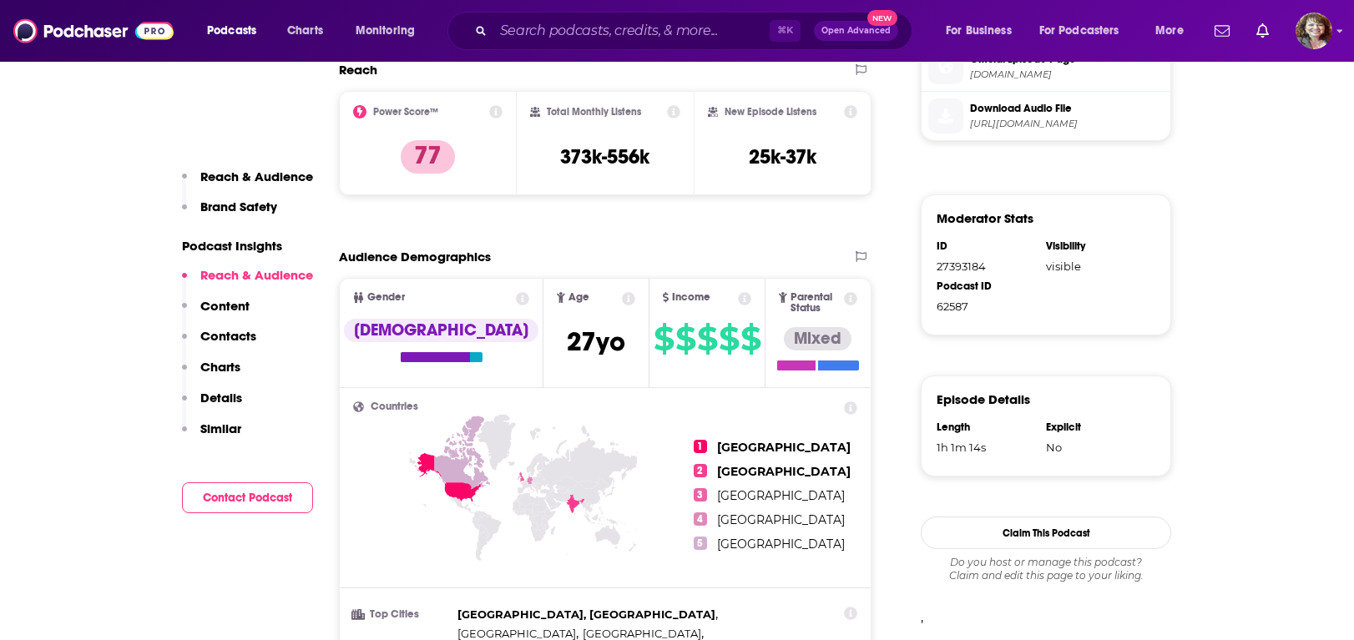
click at [259, 498] on button "Contact Podcast" at bounding box center [247, 498] width 131 height 31
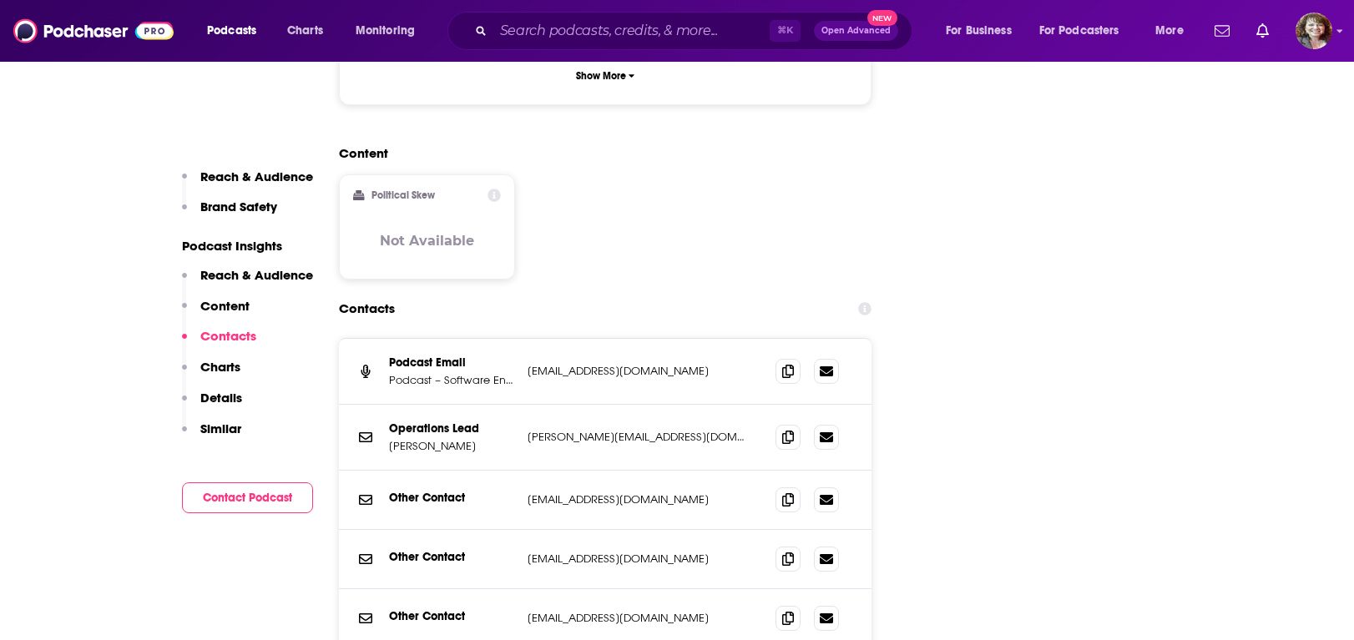
scroll to position [1712, 0]
